Goal: Task Accomplishment & Management: Complete application form

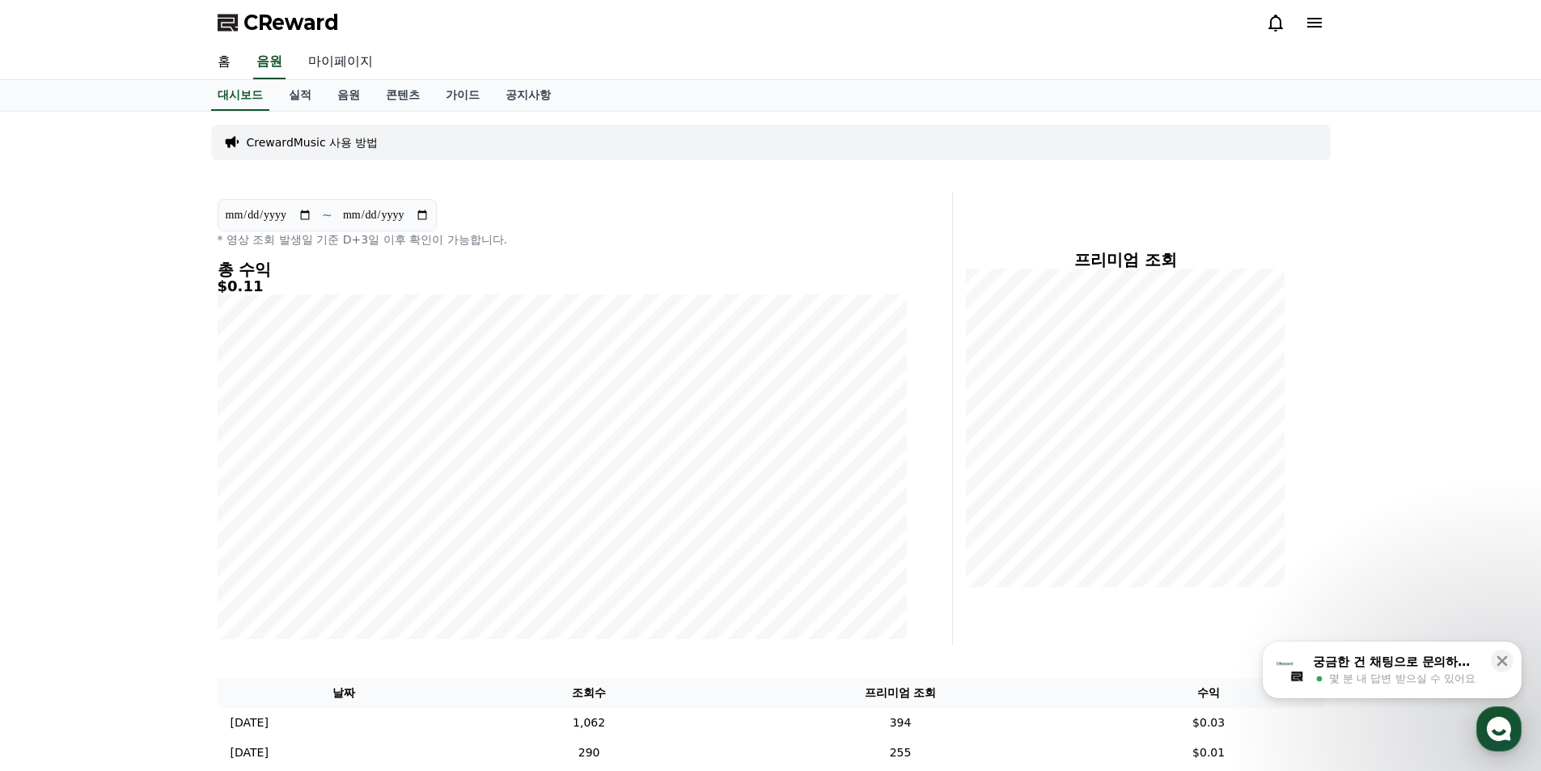
click at [341, 61] on link "마이페이지" at bounding box center [340, 62] width 91 height 34
select select "**********"
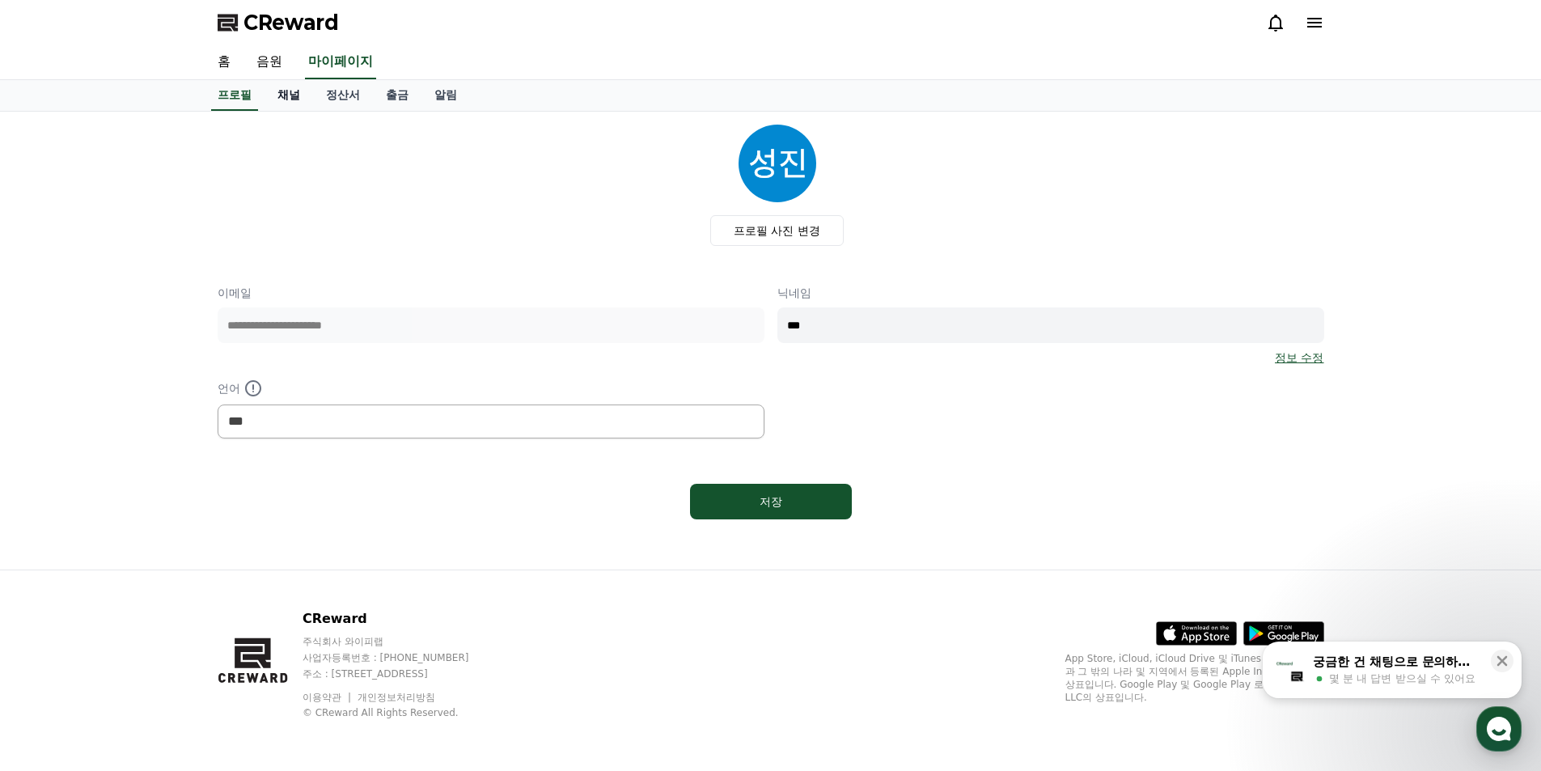
click at [284, 95] on link "채널" at bounding box center [288, 95] width 49 height 31
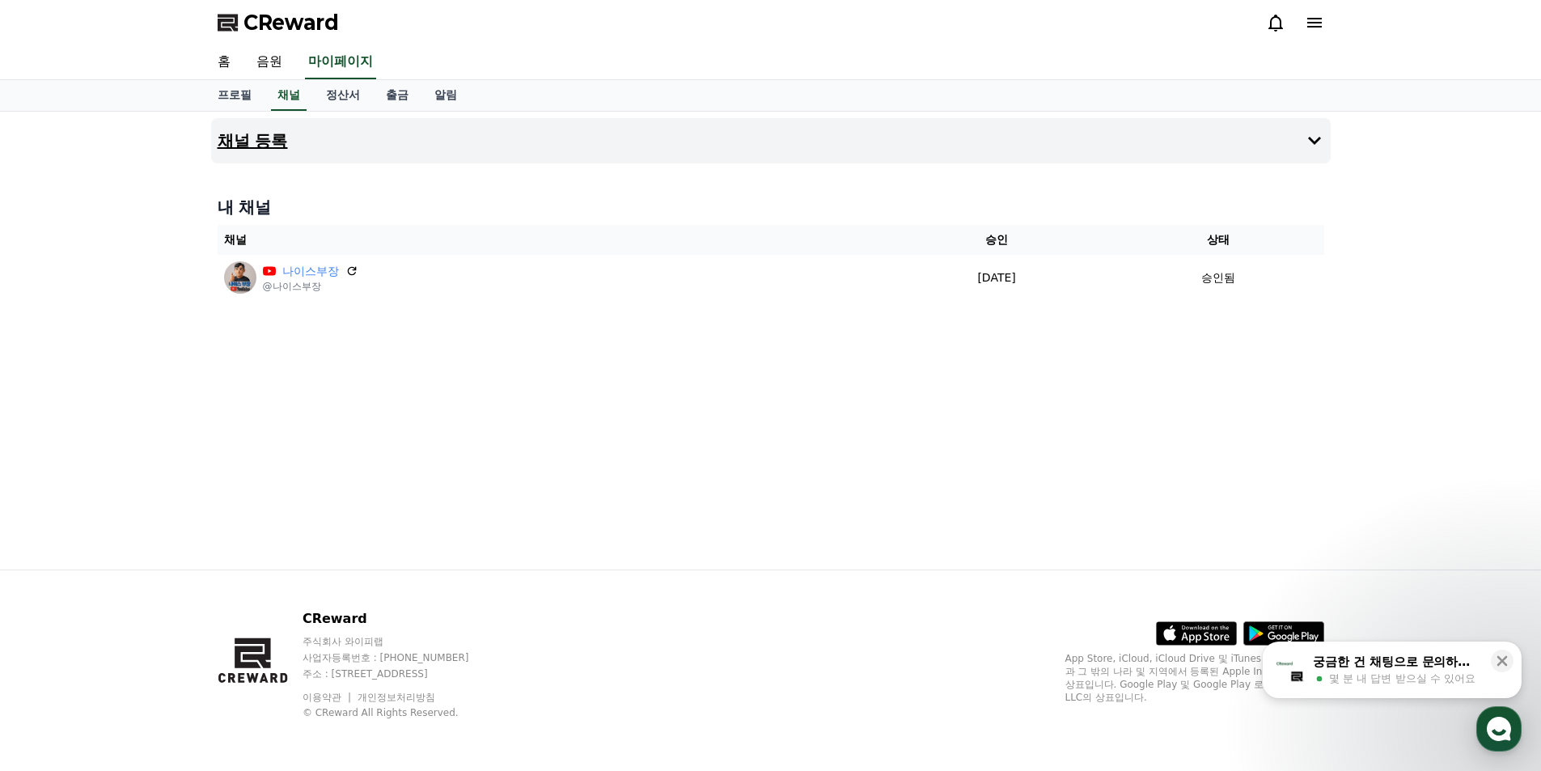
click at [281, 142] on h4 "채널 등록" at bounding box center [253, 141] width 70 height 18
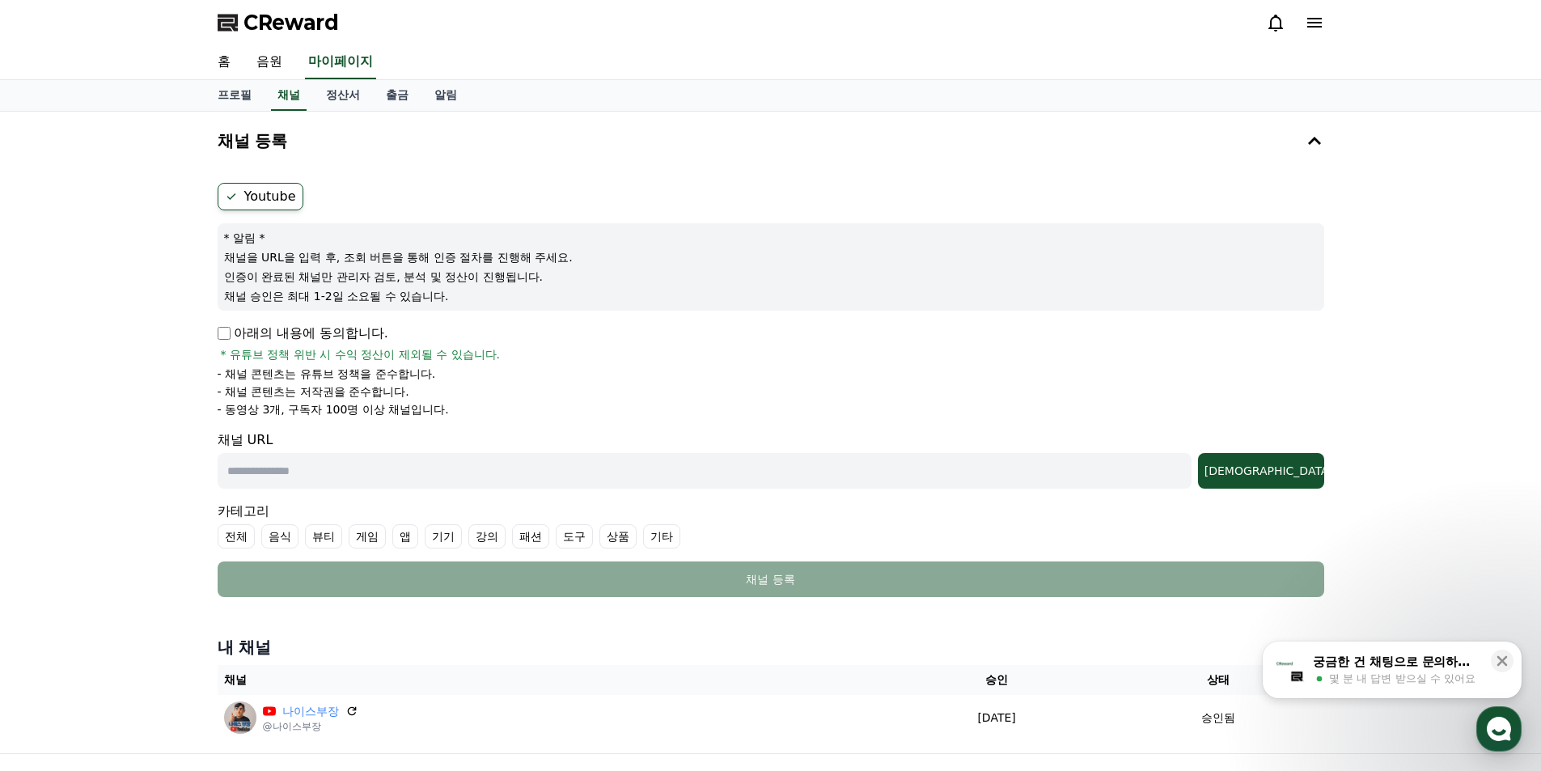
click at [306, 455] on input "text" at bounding box center [705, 471] width 974 height 36
type input "**********"
drag, startPoint x: 637, startPoint y: 470, endPoint x: 210, endPoint y: 459, distance: 427.1
click at [211, 459] on div "**********" at bounding box center [770, 389] width 1119 height 427
paste input "**********"
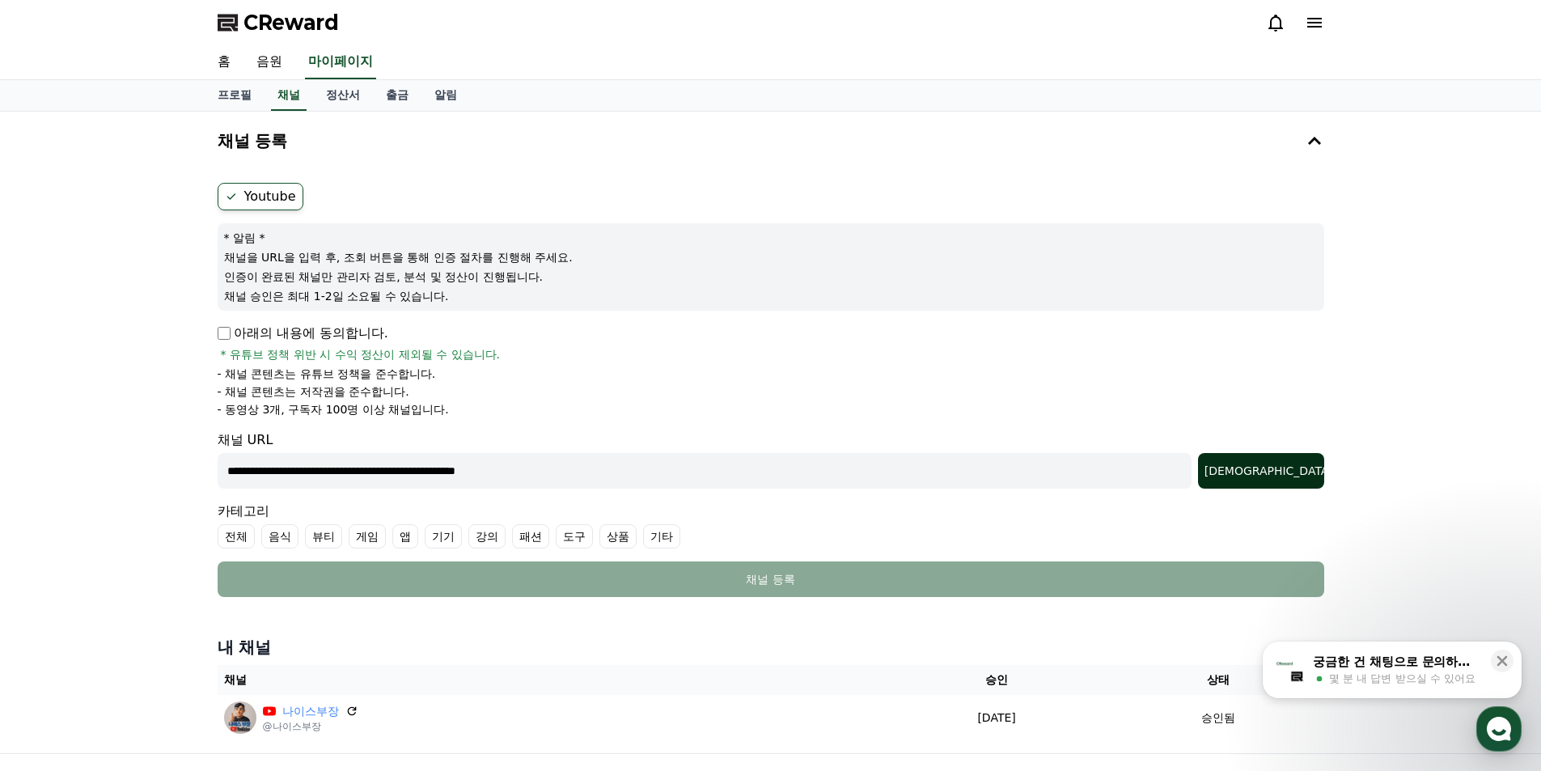
type input "**********"
click at [1267, 474] on div "조회" at bounding box center [1260, 471] width 113 height 16
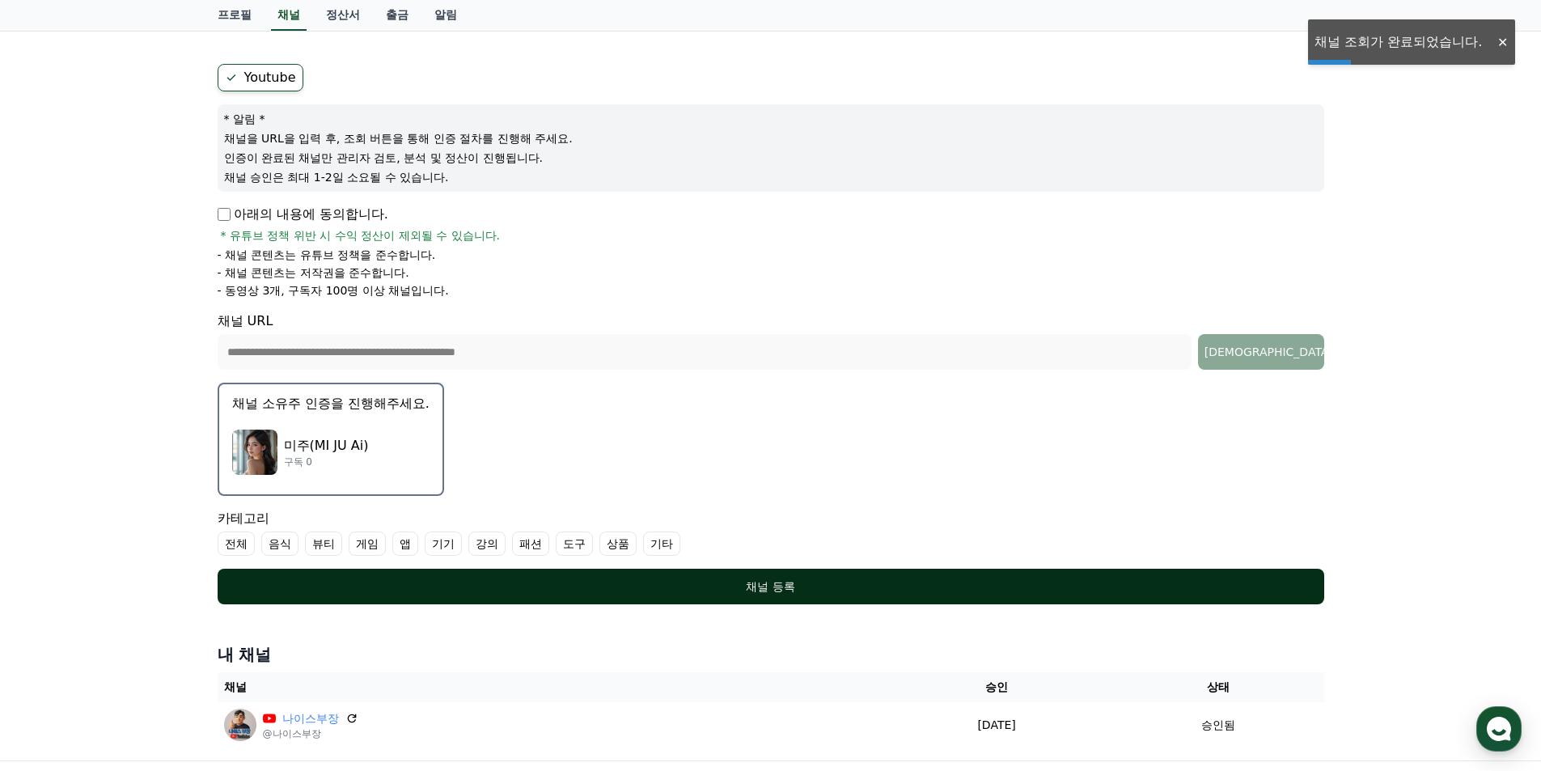
scroll to position [162, 0]
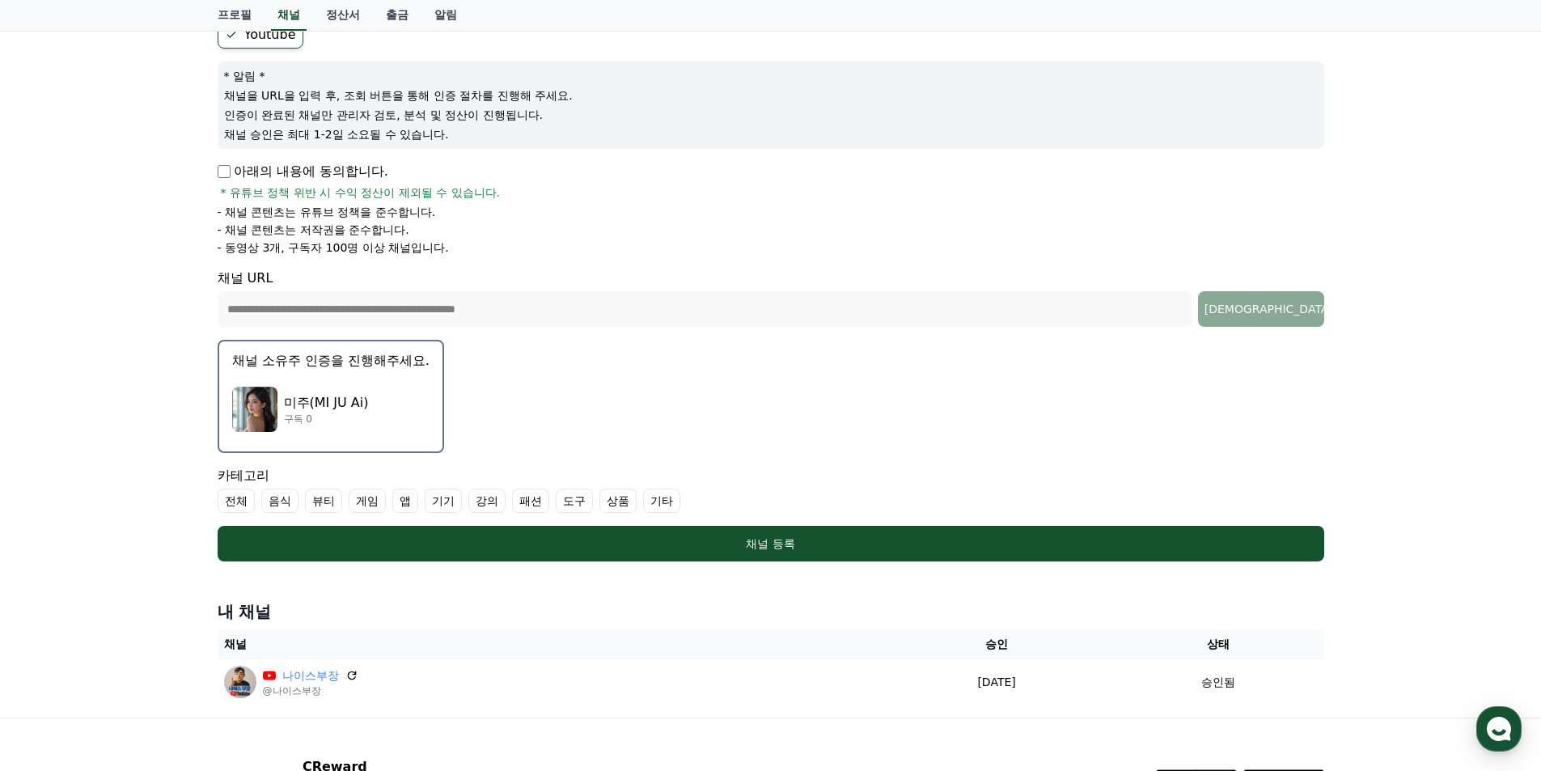
click at [370, 405] on div "미주(MI JU Ai) 구독 0" at bounding box center [330, 409] width 197 height 65
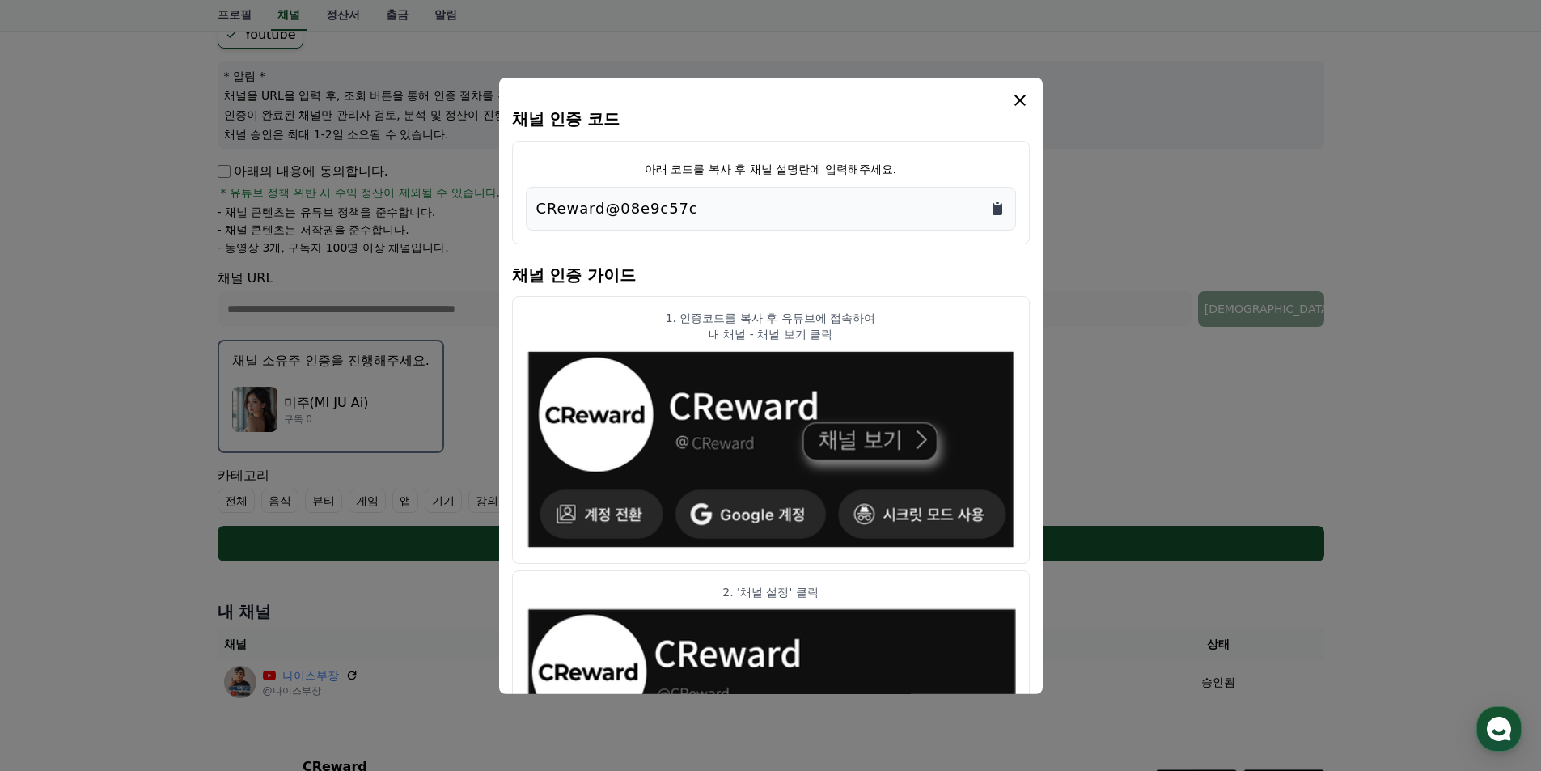
click at [995, 205] on icon "Copy to clipboard" at bounding box center [997, 208] width 10 height 12
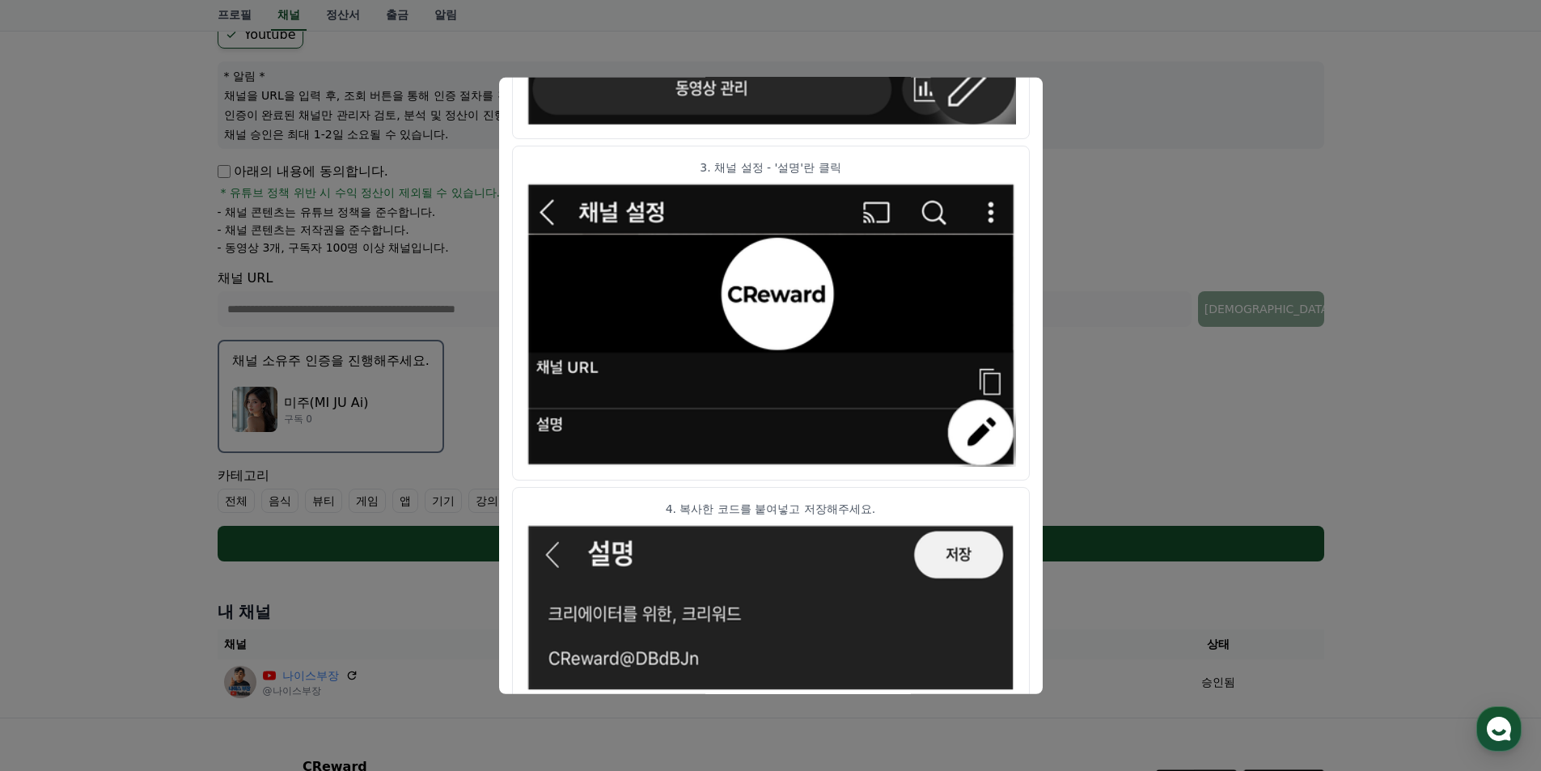
scroll to position [537, 0]
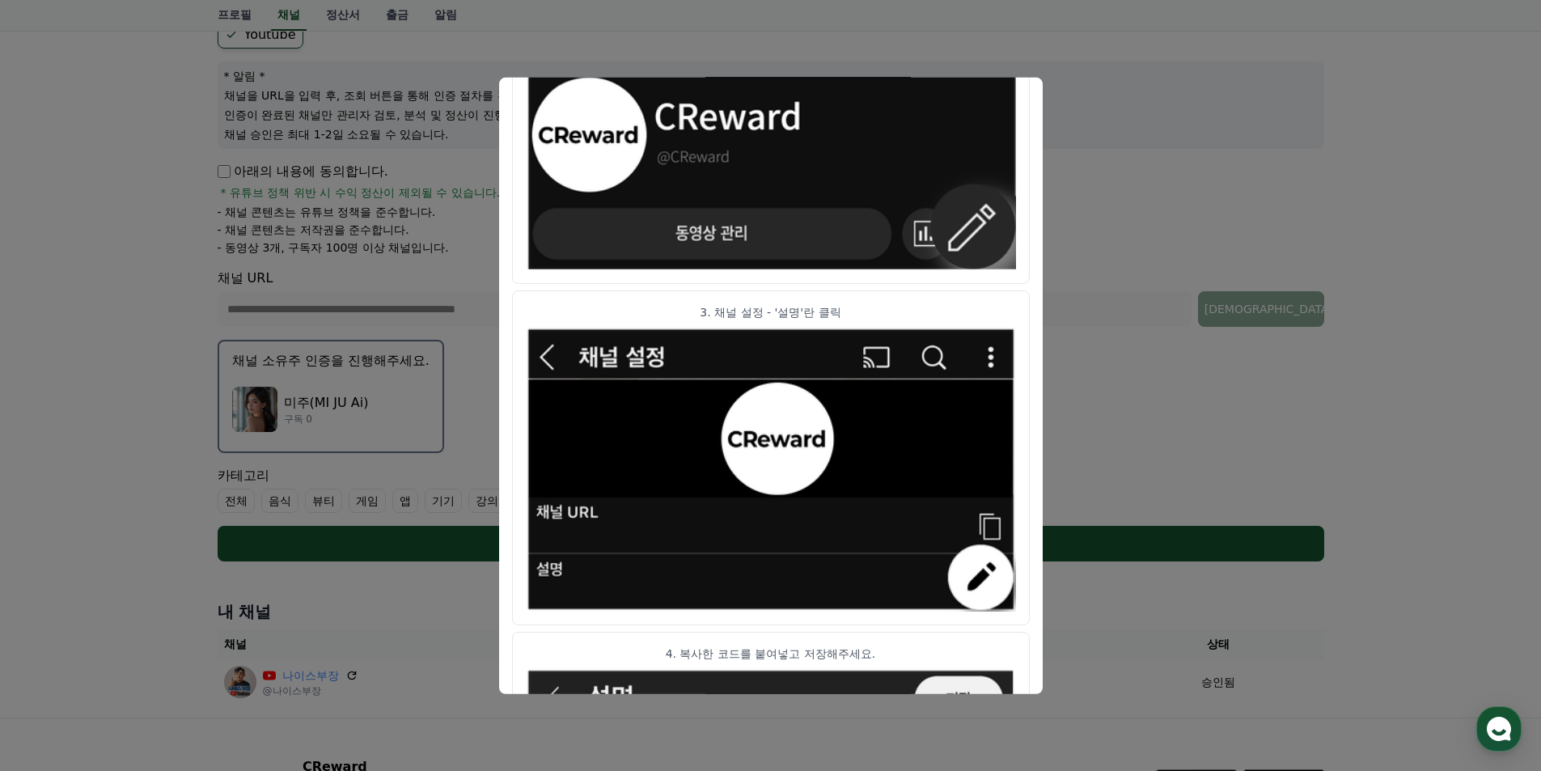
click at [500, 398] on div "채널 인증 코드 아래 코드를 복사 후 채널 설명란에 입력해주세요. CReward@08e9c57c 채널 인증 가이드 1. 인증코드를 복사 후 유…" at bounding box center [770, 385] width 543 height 616
click at [492, 399] on button "close modal" at bounding box center [770, 385] width 1541 height 771
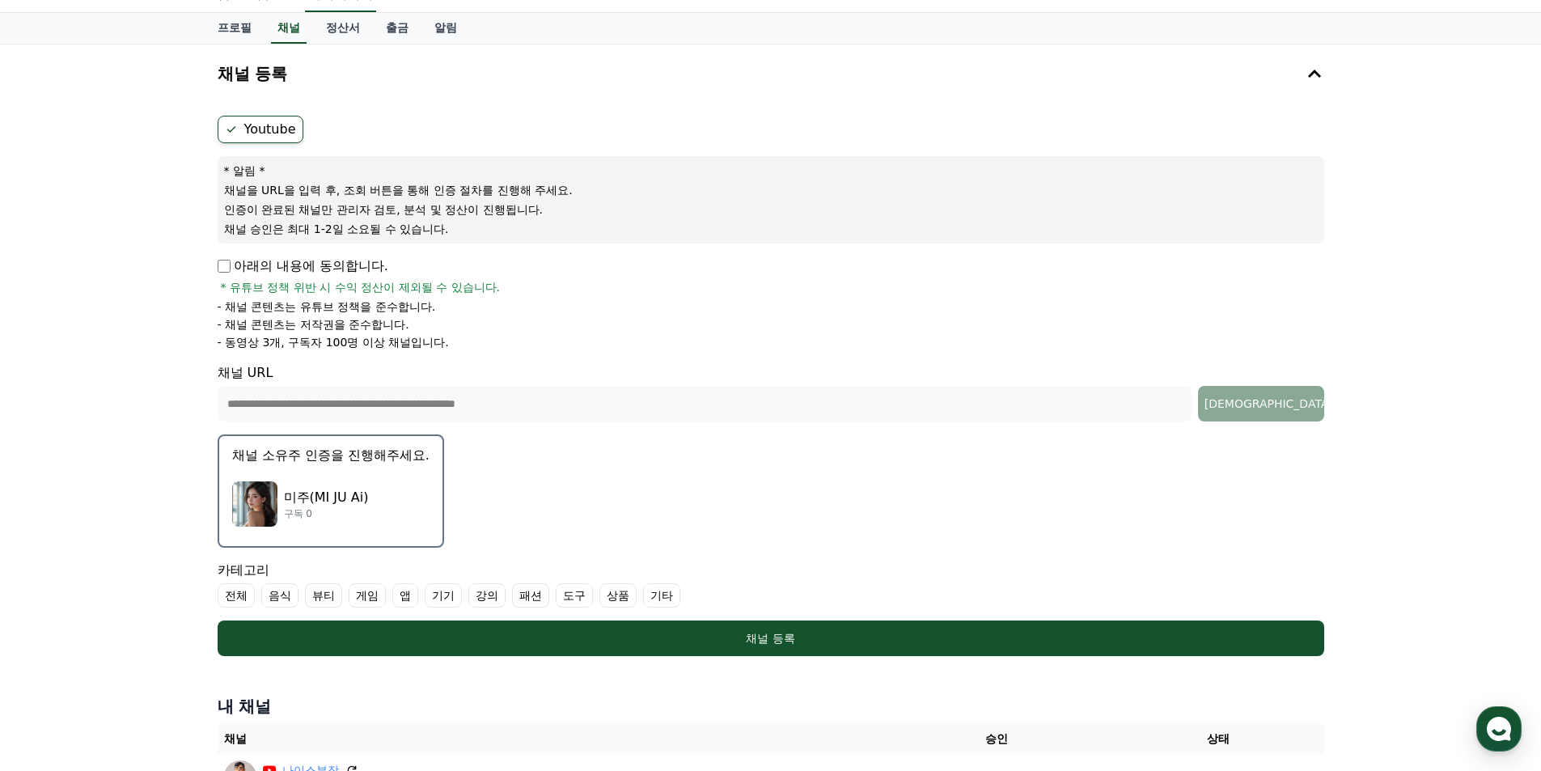
scroll to position [310, 0]
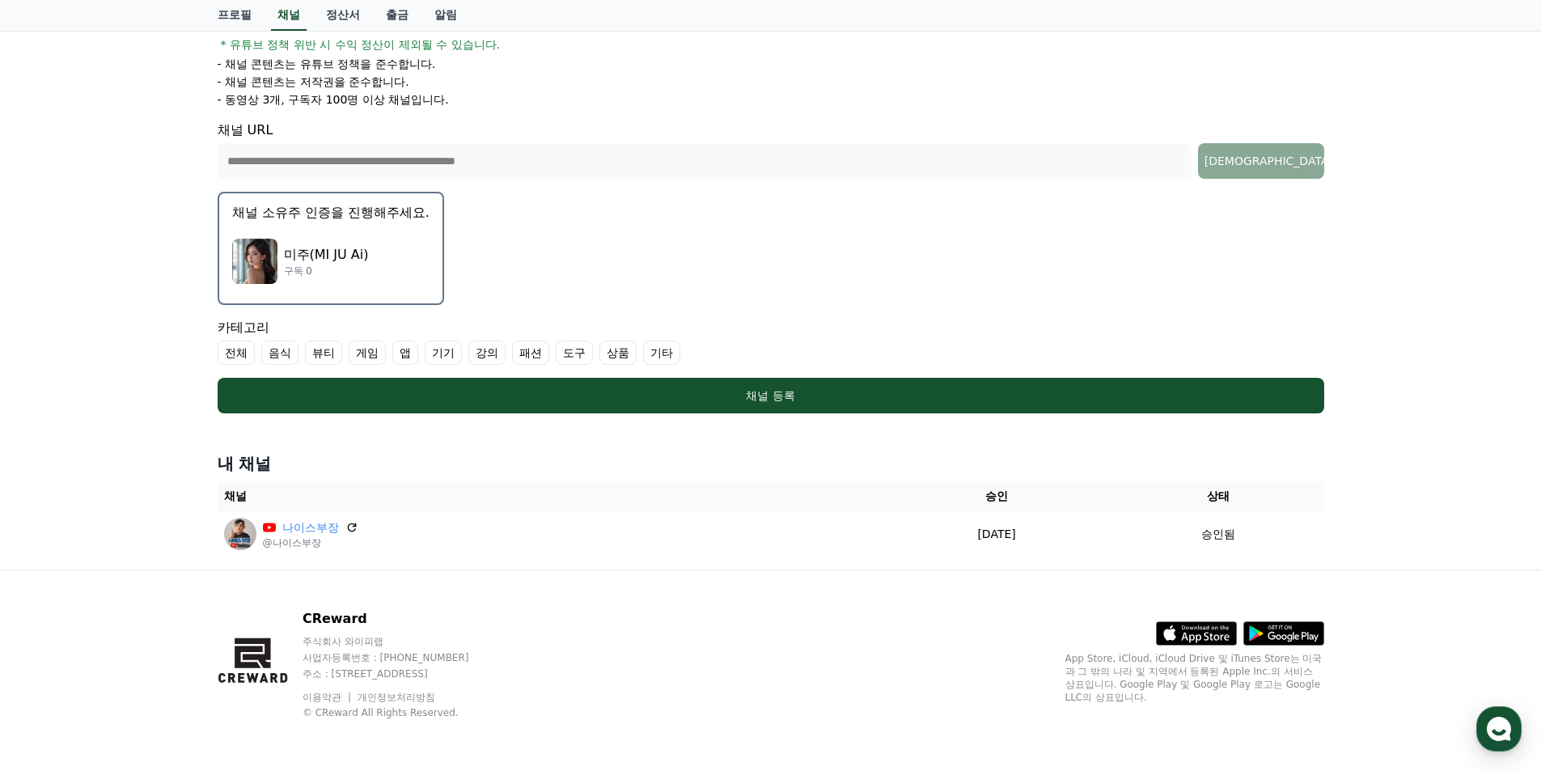
click at [394, 285] on div "미주(MI JU Ai) 구독 0" at bounding box center [330, 261] width 197 height 65
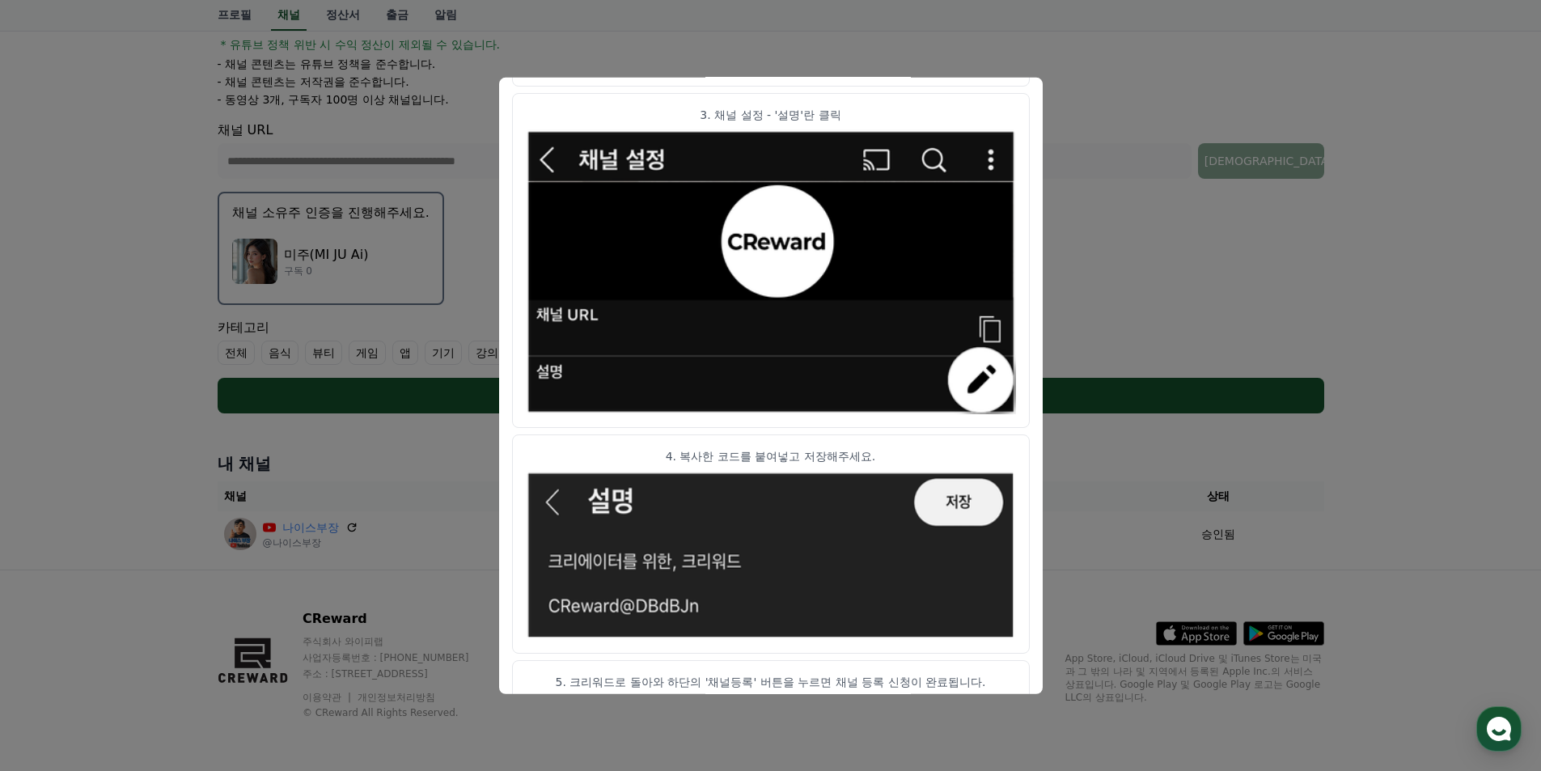
scroll to position [780, 0]
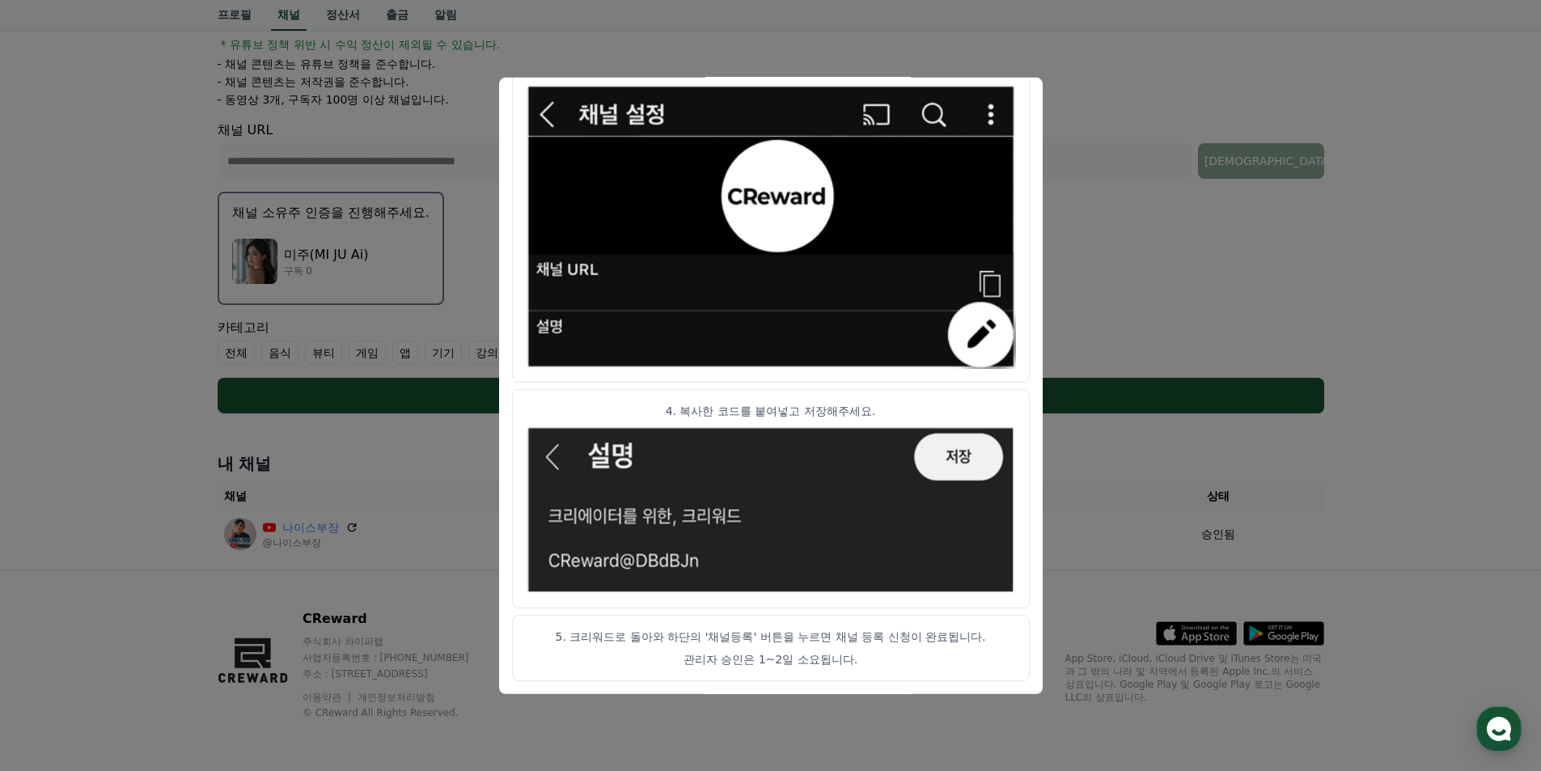
click at [776, 641] on p "5. 크리워드로 돌아와 하단의 '채널등록' 버튼을 누르면 채널 등록 신청이 완료됩니다." at bounding box center [771, 636] width 490 height 16
click at [1102, 223] on button "close modal" at bounding box center [770, 385] width 1541 height 771
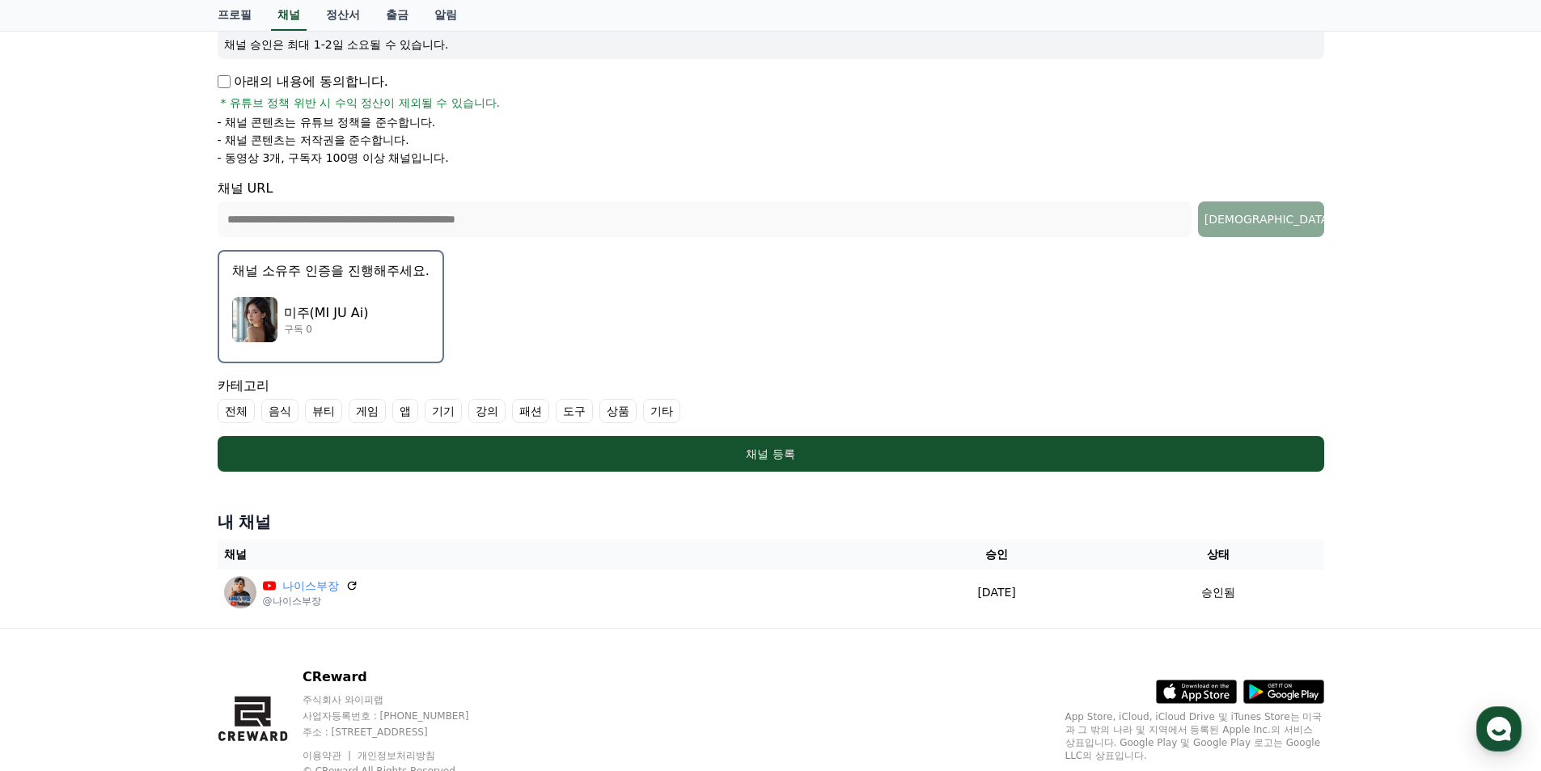
scroll to position [310, 0]
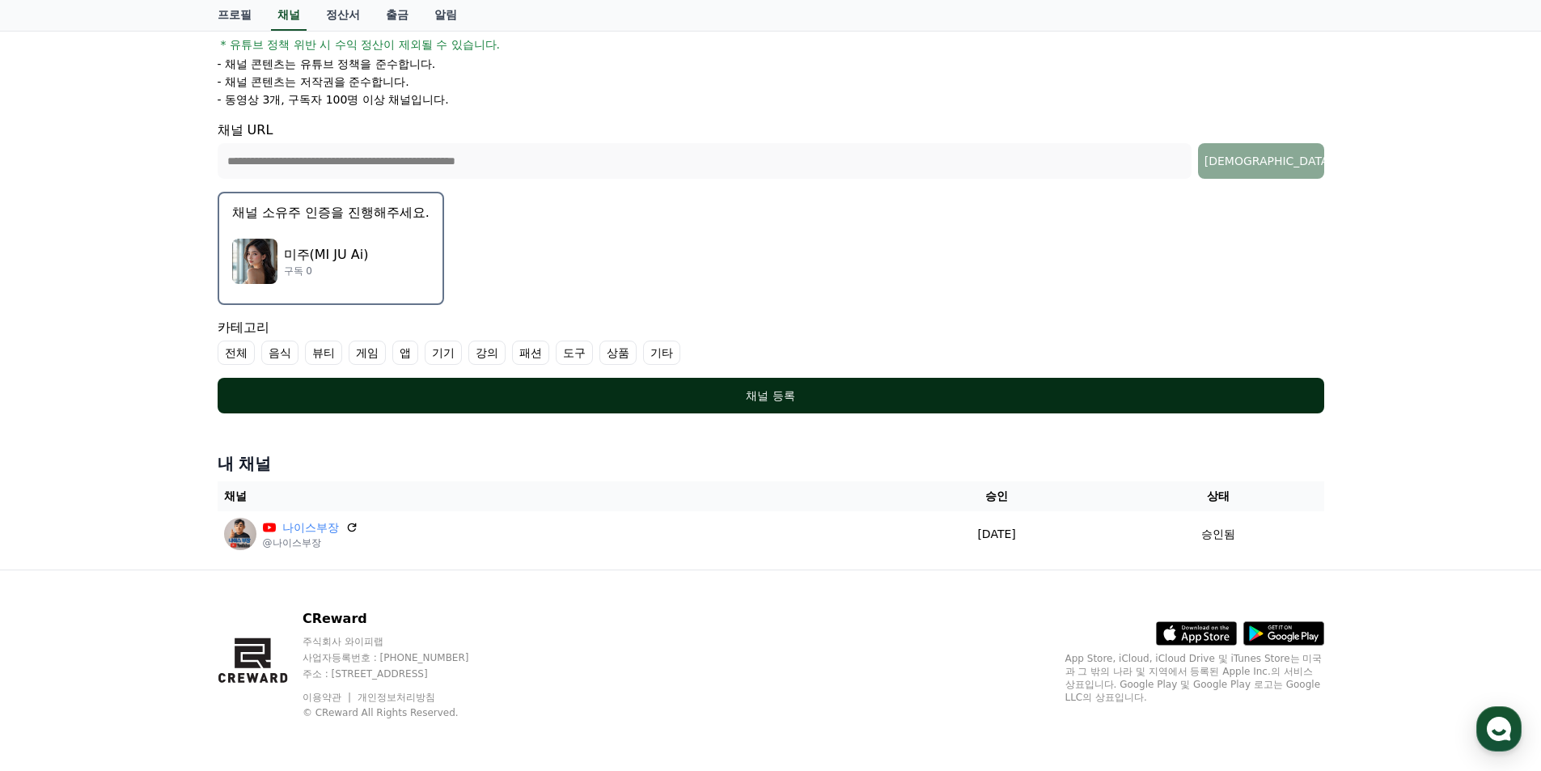
click at [745, 399] on div "채널 등록" at bounding box center [771, 395] width 1042 height 16
click at [700, 380] on button "채널 등록" at bounding box center [771, 396] width 1106 height 36
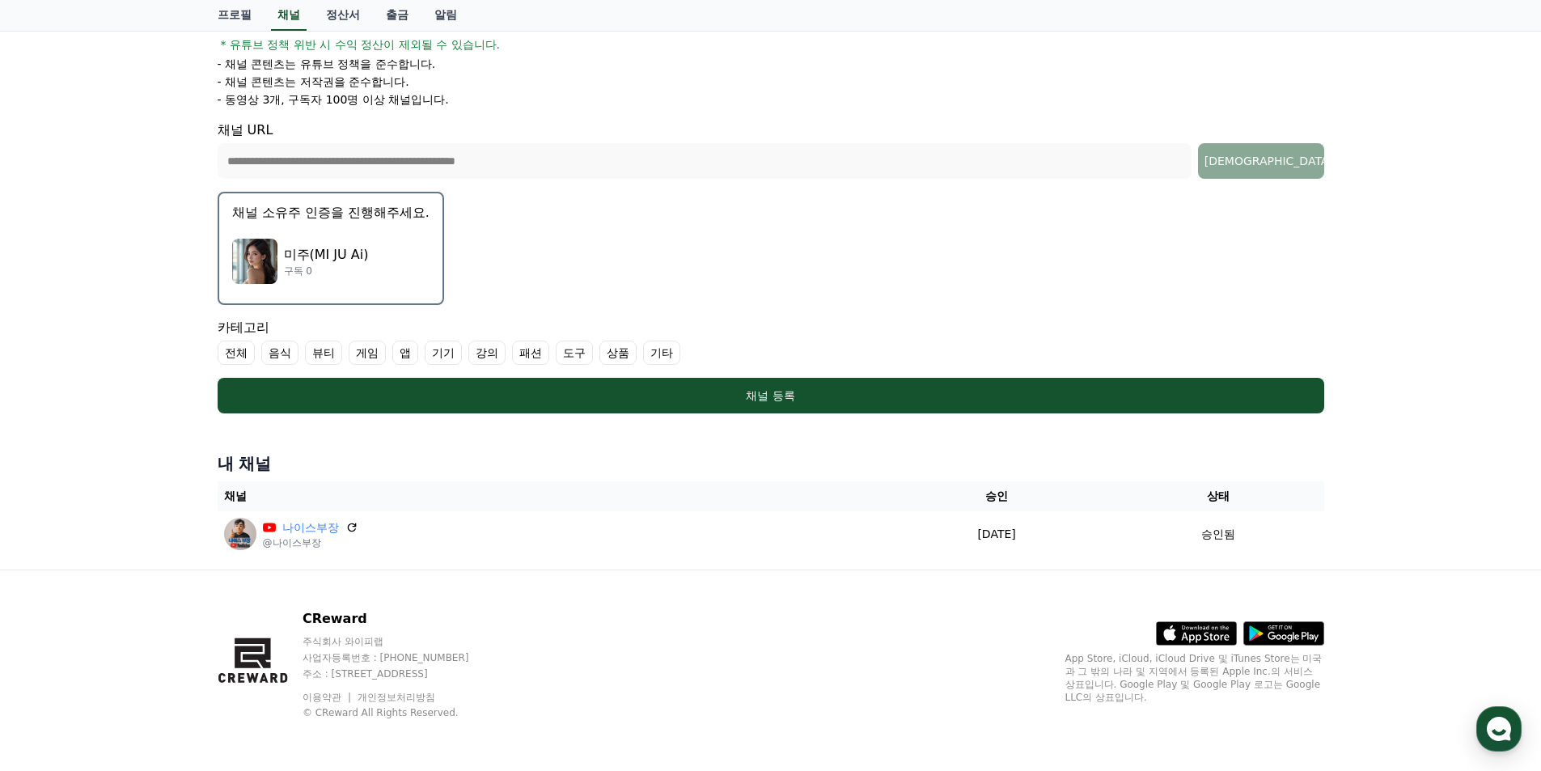
click at [247, 354] on label "전체" at bounding box center [236, 352] width 37 height 24
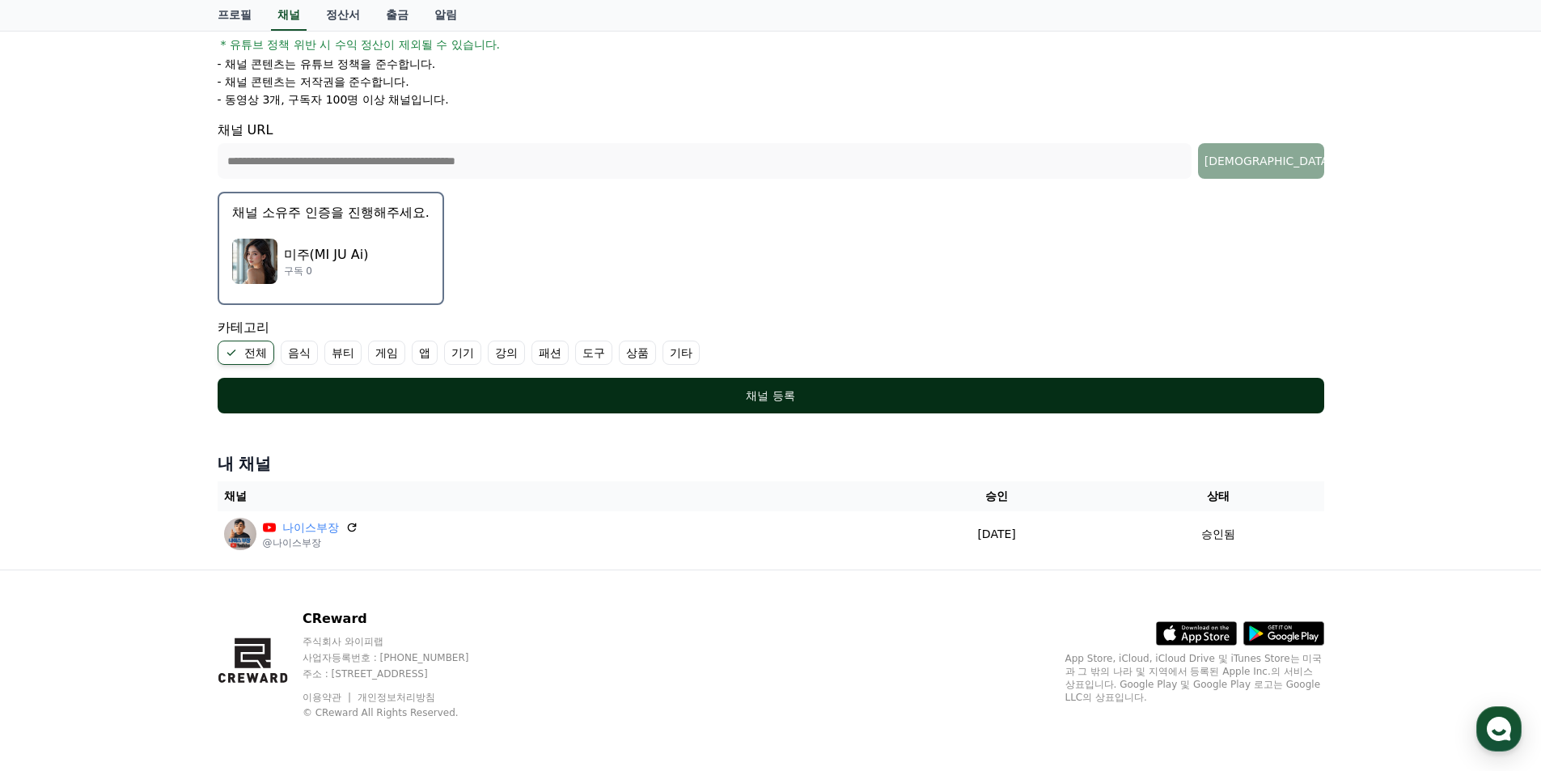
click at [720, 401] on div "채널 등록" at bounding box center [771, 395] width 1042 height 16
